Goal: Transaction & Acquisition: Purchase product/service

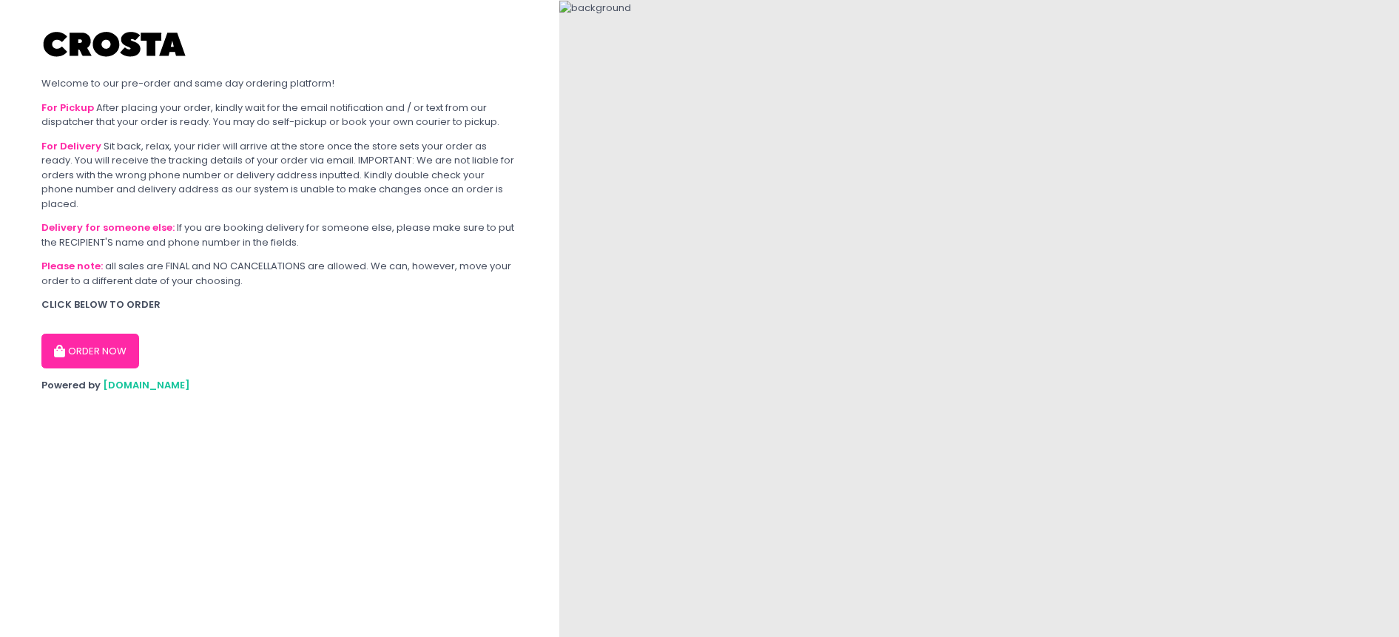
click at [105, 334] on button "ORDER NOW" at bounding box center [90, 352] width 98 height 36
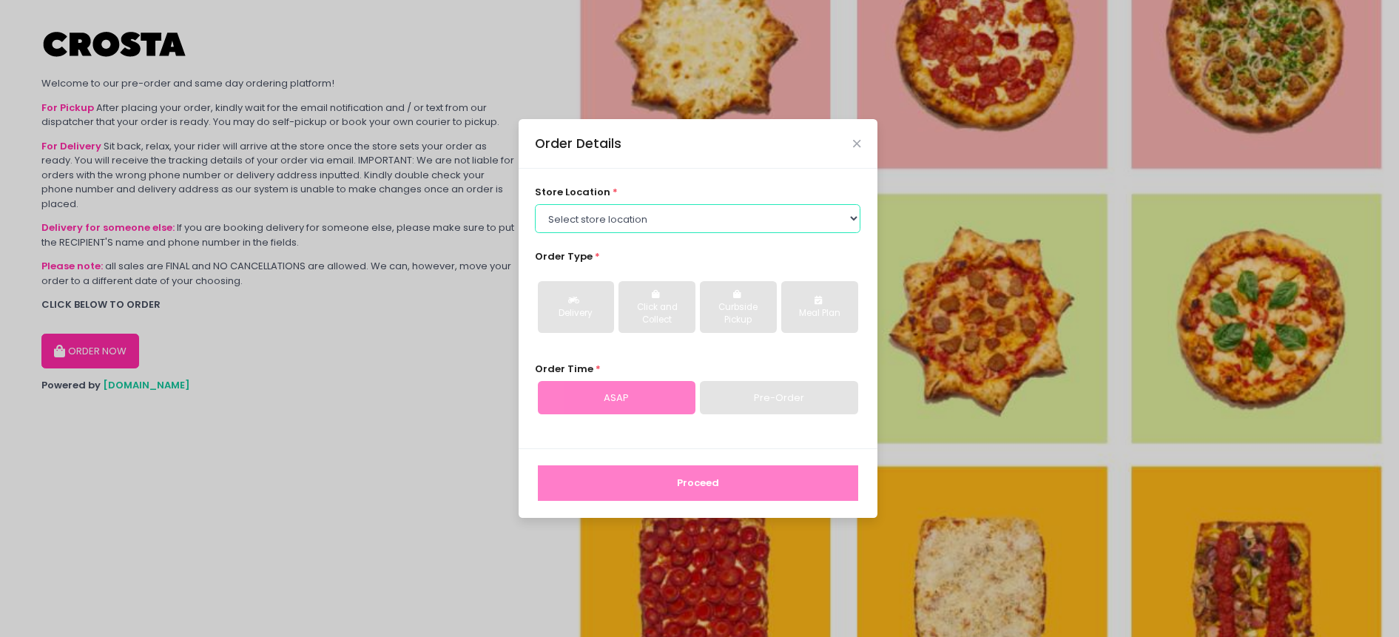
click at [683, 218] on select "Select store location Crosta Pizza - Salcedo Crosta Pizza - San Juan" at bounding box center [698, 218] width 326 height 28
select select "5fabb2e53664a8677beaeb89"
click at [535, 204] on select "Select store location Crosta Pizza - Salcedo Crosta Pizza - San Juan" at bounding box center [698, 218] width 326 height 28
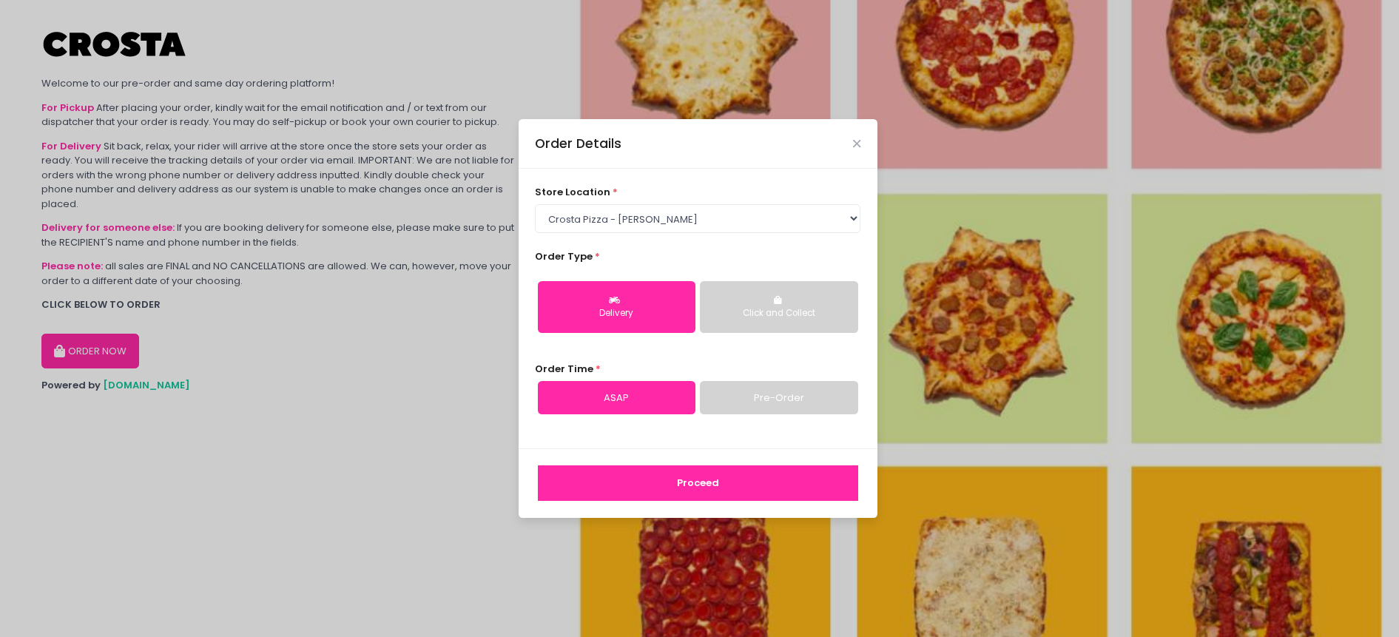
click at [624, 303] on button "Delivery" at bounding box center [617, 307] width 158 height 52
click at [664, 491] on button "Proceed" at bounding box center [698, 483] width 320 height 36
